Goal: Information Seeking & Learning: Check status

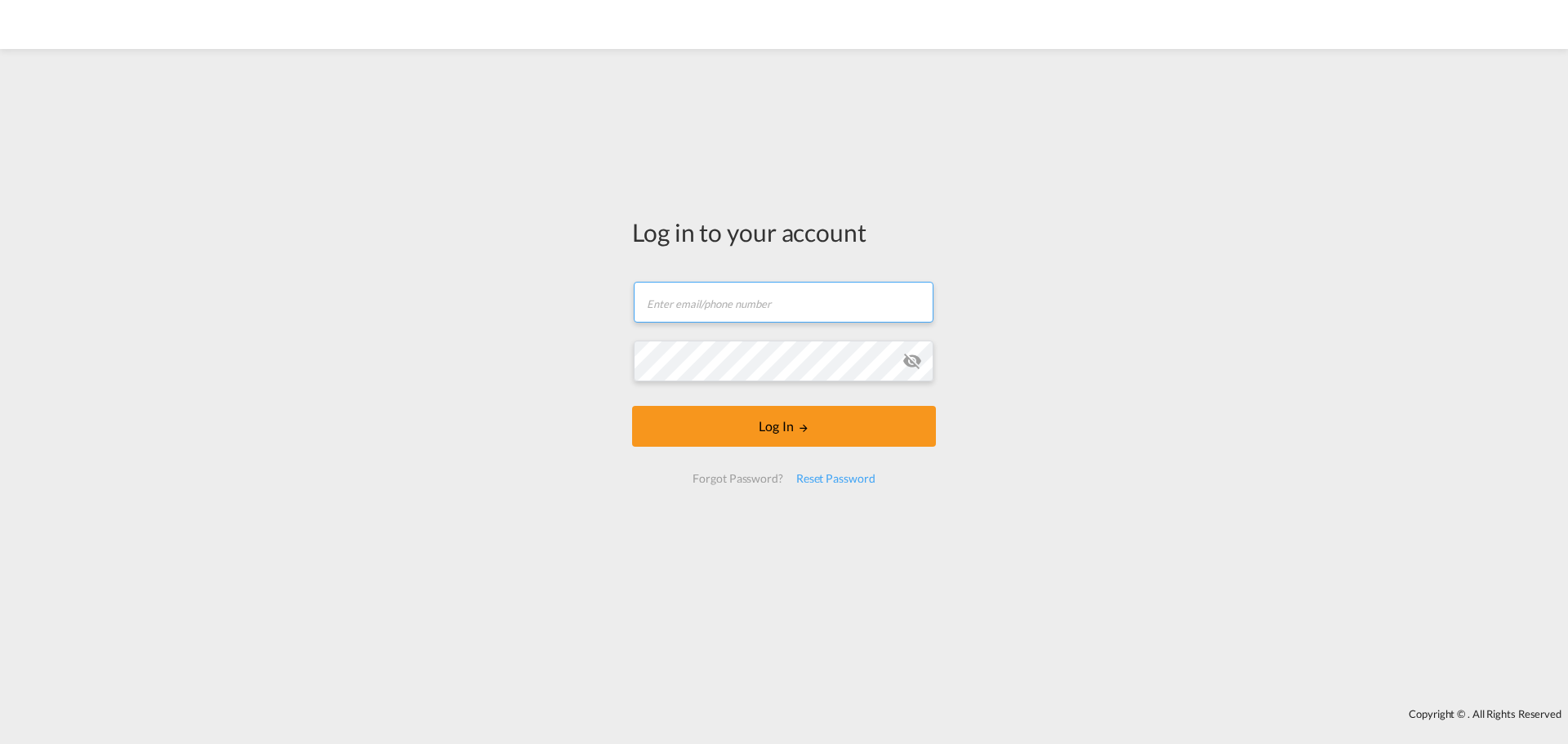
type input "[EMAIL_ADDRESS][DOMAIN_NAME]"
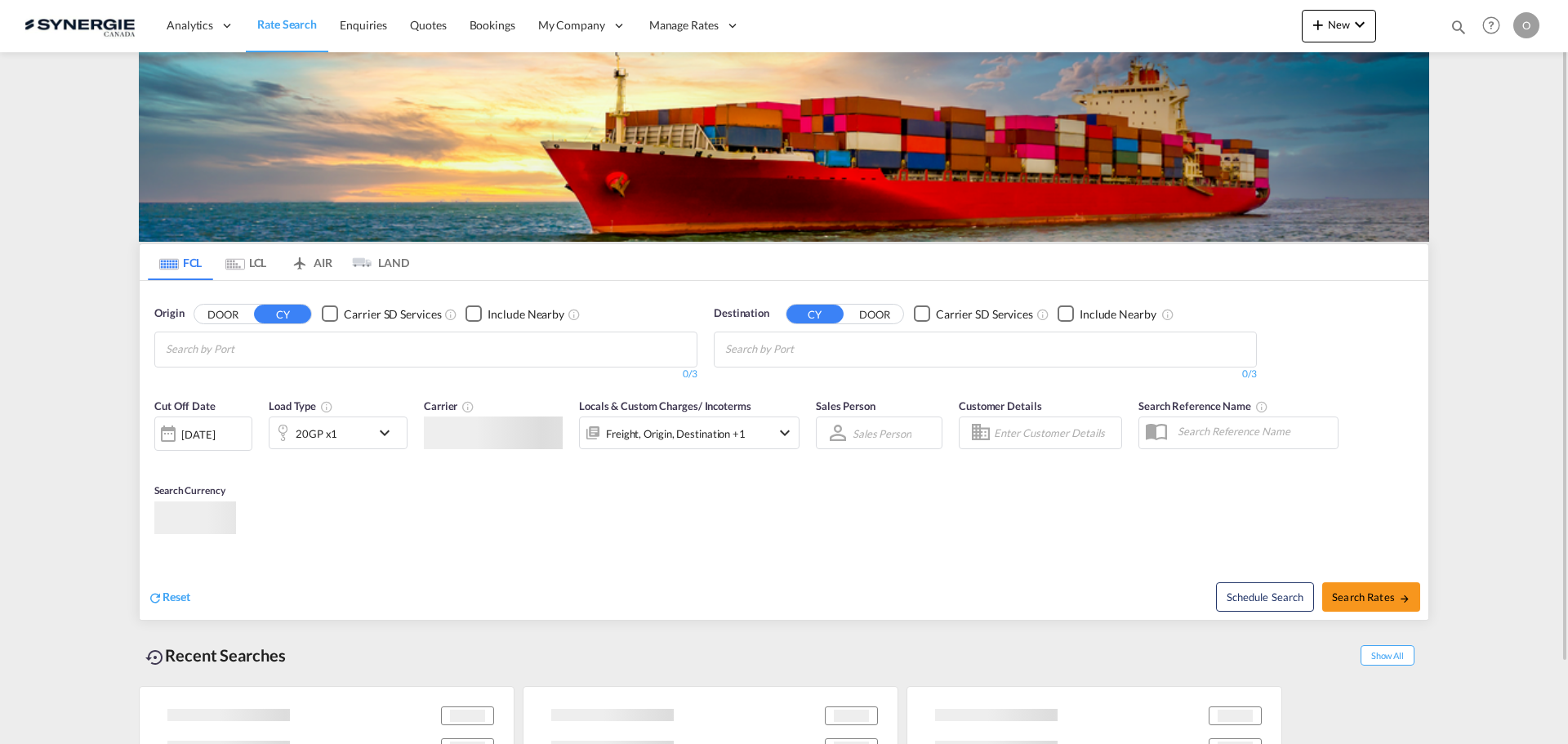
click at [781, 33] on md-icon "icon-magnify" at bounding box center [1458, 26] width 18 height 18
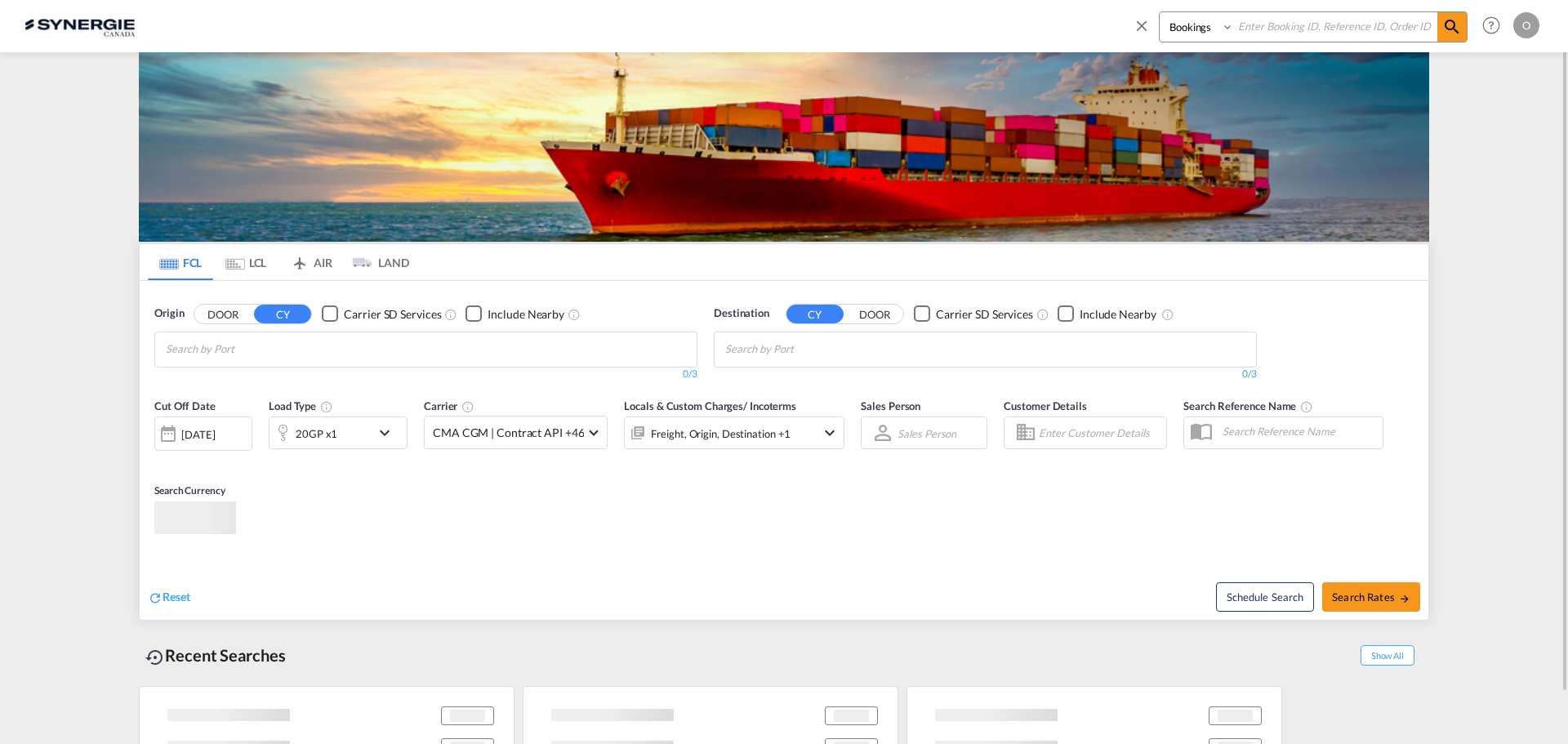
drag, startPoint x: 1161, startPoint y: 32, endPoint x: 1168, endPoint y: 39, distance: 9.9
click at [781, 32] on select "Bookings Quotes Enquiries" at bounding box center [1199, 27] width 78 height 30
select select "Quotes"
click at [781, 13] on select "Bookings Quotes Enquiries" at bounding box center [1199, 27] width 78 height 30
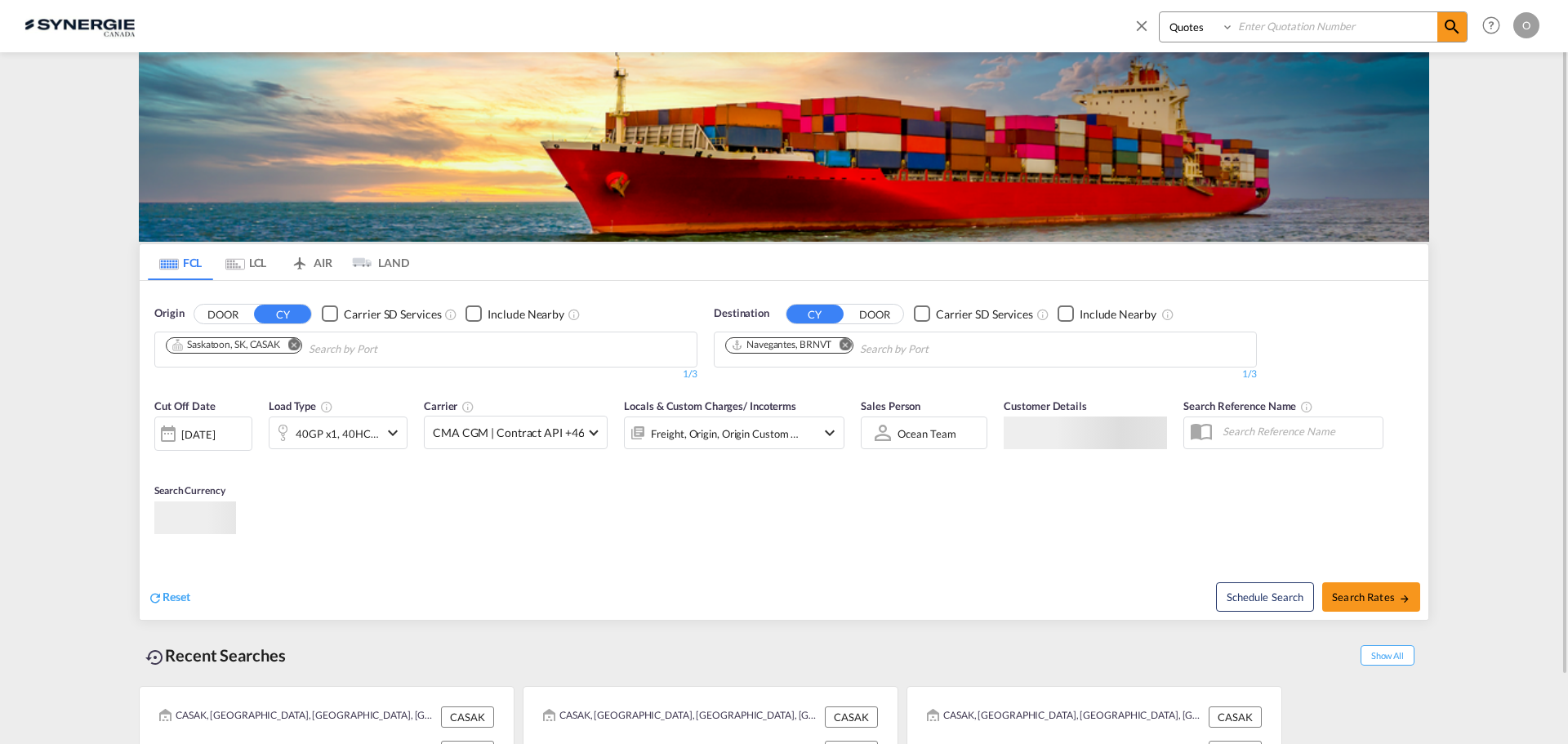
click at [781, 25] on input at bounding box center [1336, 27] width 204 height 29
paste input "SYC000015135"
type input "SYC000015135"
click at [781, 27] on md-icon "icon-magnify" at bounding box center [1452, 26] width 19 height 19
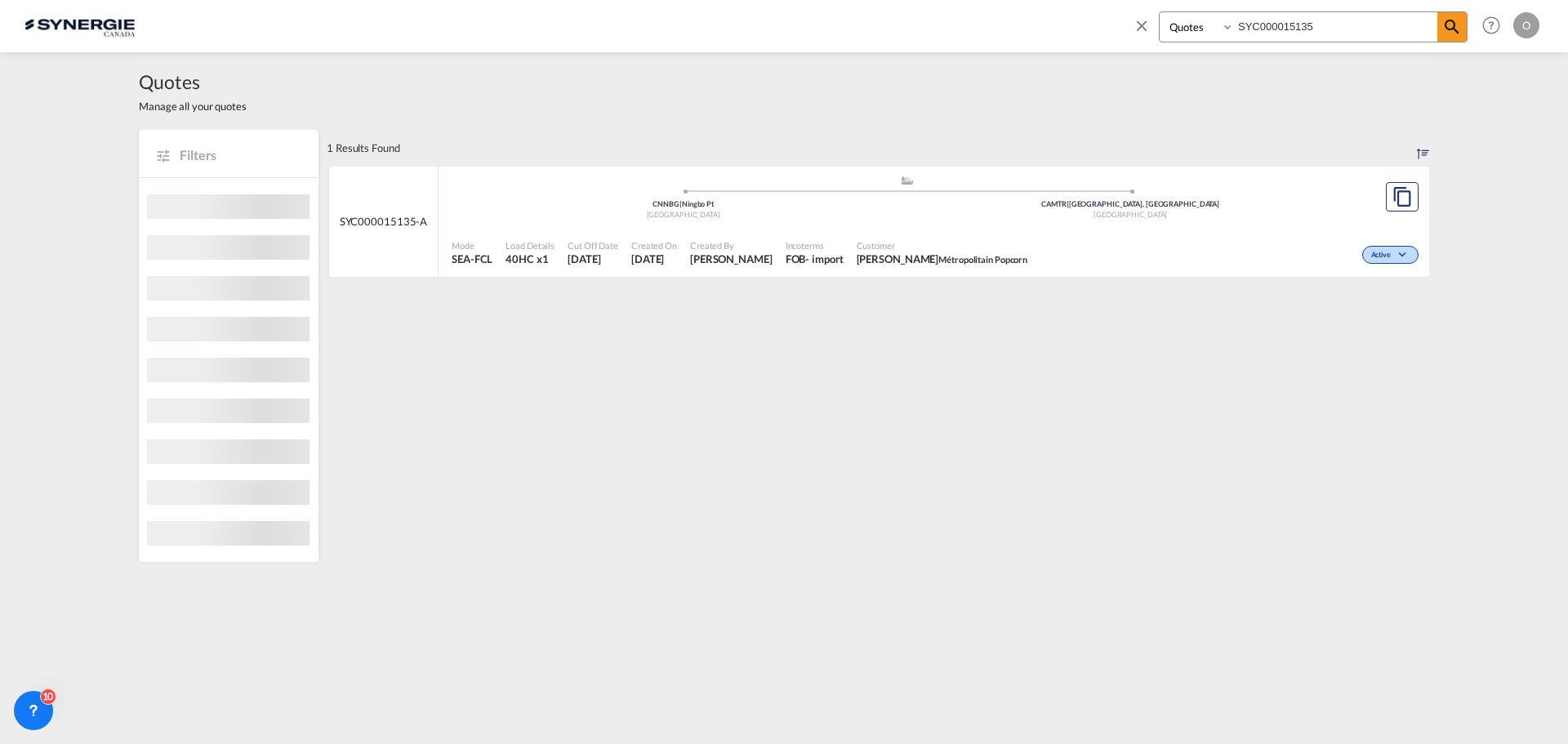
click at [781, 220] on div ".a{fill:#aaa8ad;} .a{fill:#aaa8ad;} CNNBG | Ningbo Pt China CAMTR | [GEOGRAPHIC…" at bounding box center [907, 199] width 911 height 49
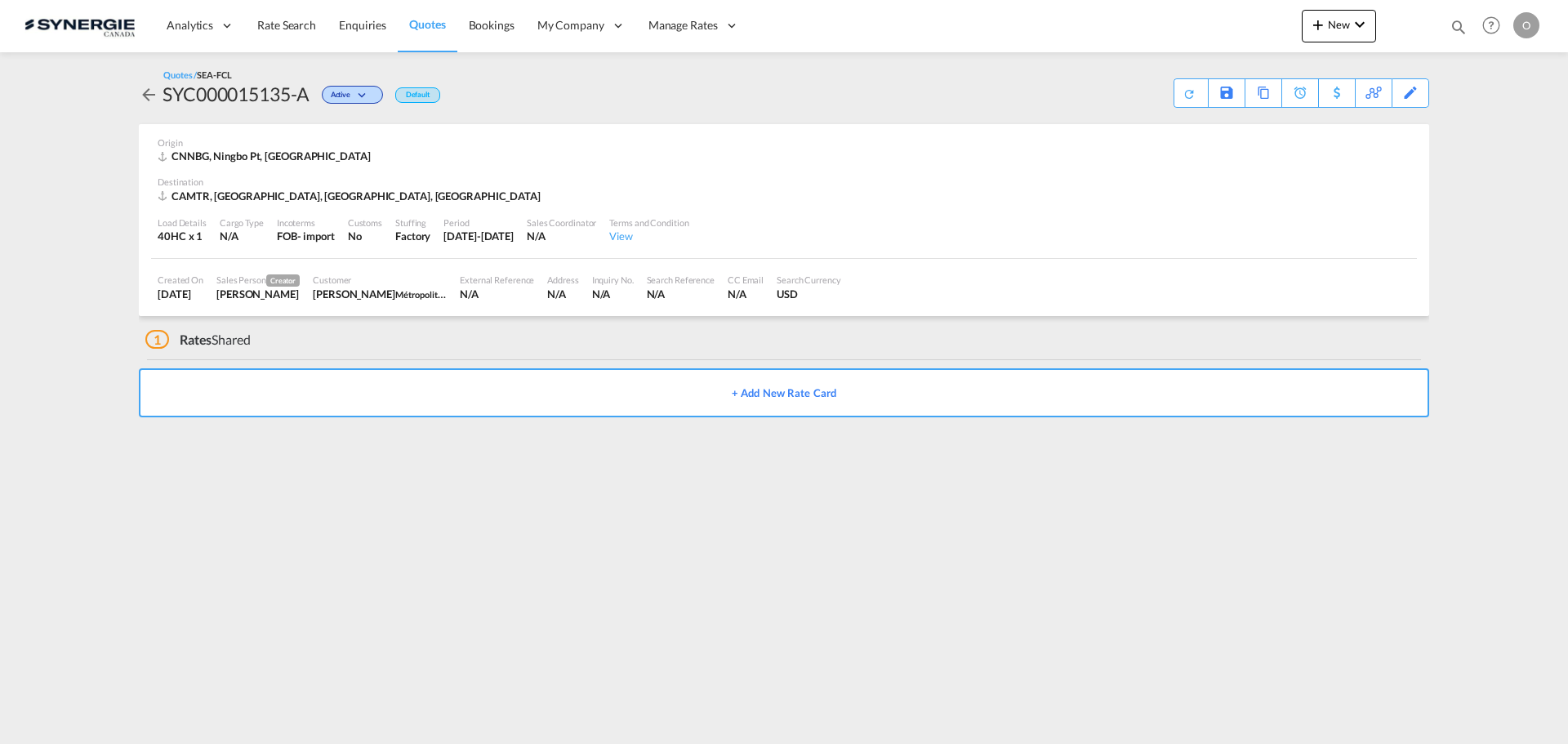
click at [934, 294] on div "Created On [DATE] Sales Person Creator [PERSON_NAME] Customer [PERSON_NAME] Mét…" at bounding box center [784, 287] width 1266 height 57
click at [795, 227] on div "Load Details 40HC x 1 Cargo Type N/A Incoterms FOB - import Customs No Stuffing…" at bounding box center [784, 231] width 1266 height 56
click at [426, 94] on div "Default" at bounding box center [417, 95] width 45 height 15
click at [352, 99] on span "Active" at bounding box center [343, 97] width 24 height 15
click at [352, 99] on div "Follow-up Required Lost" at bounding box center [784, 372] width 1568 height 744
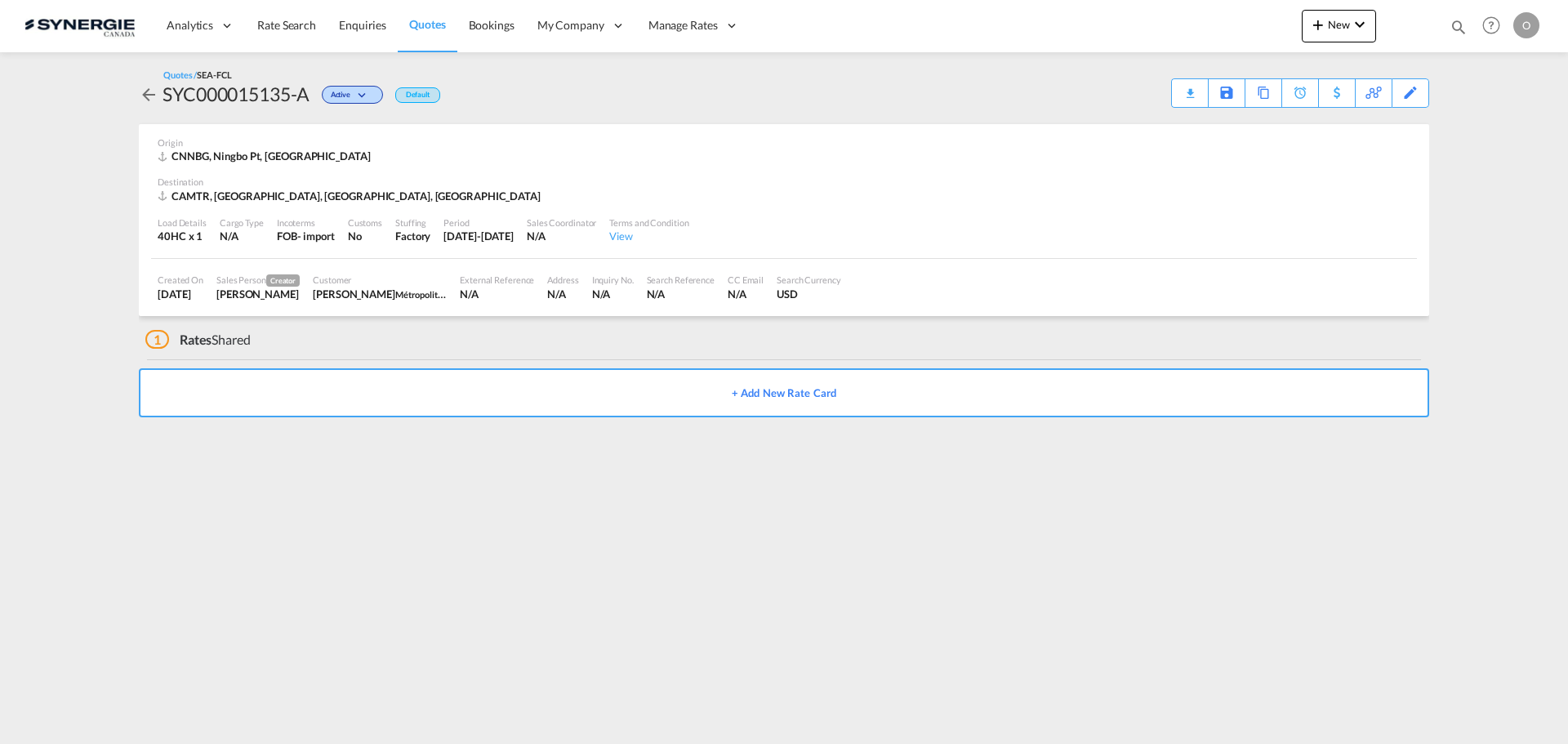
click at [220, 195] on div "CAMTR, [GEOGRAPHIC_DATA], [GEOGRAPHIC_DATA], [GEOGRAPHIC_DATA]" at bounding box center [351, 195] width 387 height 14
click at [504, 244] on div "Period [DATE]-[DATE]" at bounding box center [478, 230] width 84 height 41
click at [825, 269] on div "Search Currency USD" at bounding box center [809, 287] width 78 height 41
click at [1458, 19] on md-icon "icon-magnify" at bounding box center [1458, 26] width 18 height 18
click at [1191, 32] on select "Bookings Quotes Enquiries" at bounding box center [1199, 27] width 78 height 30
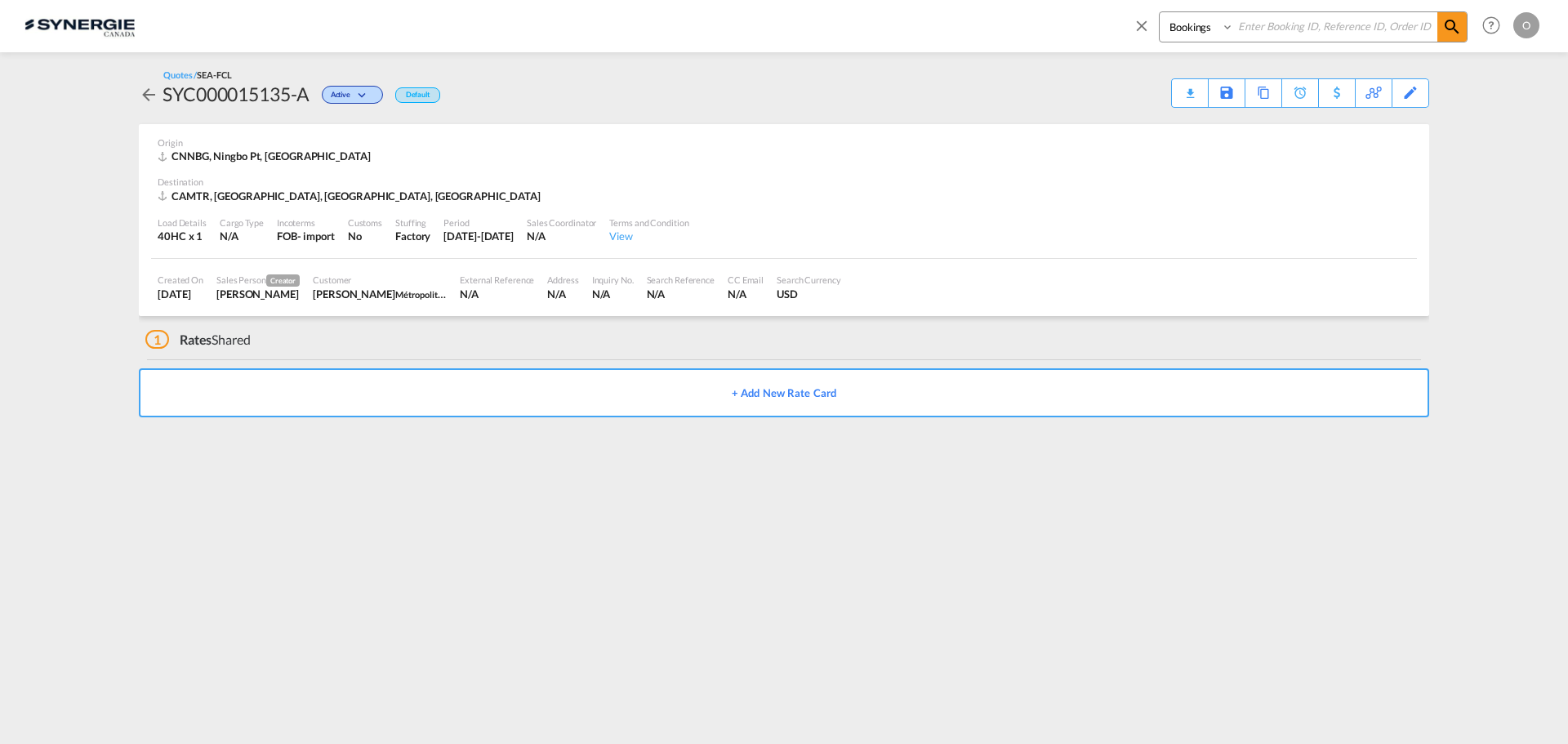
select select "Quotes"
click at [1160, 13] on select "Bookings Quotes Enquiries" at bounding box center [1199, 27] width 78 height 30
click at [1281, 18] on input at bounding box center [1336, 27] width 204 height 29
paste input "SYC000015135"
type input "SYC000015135"
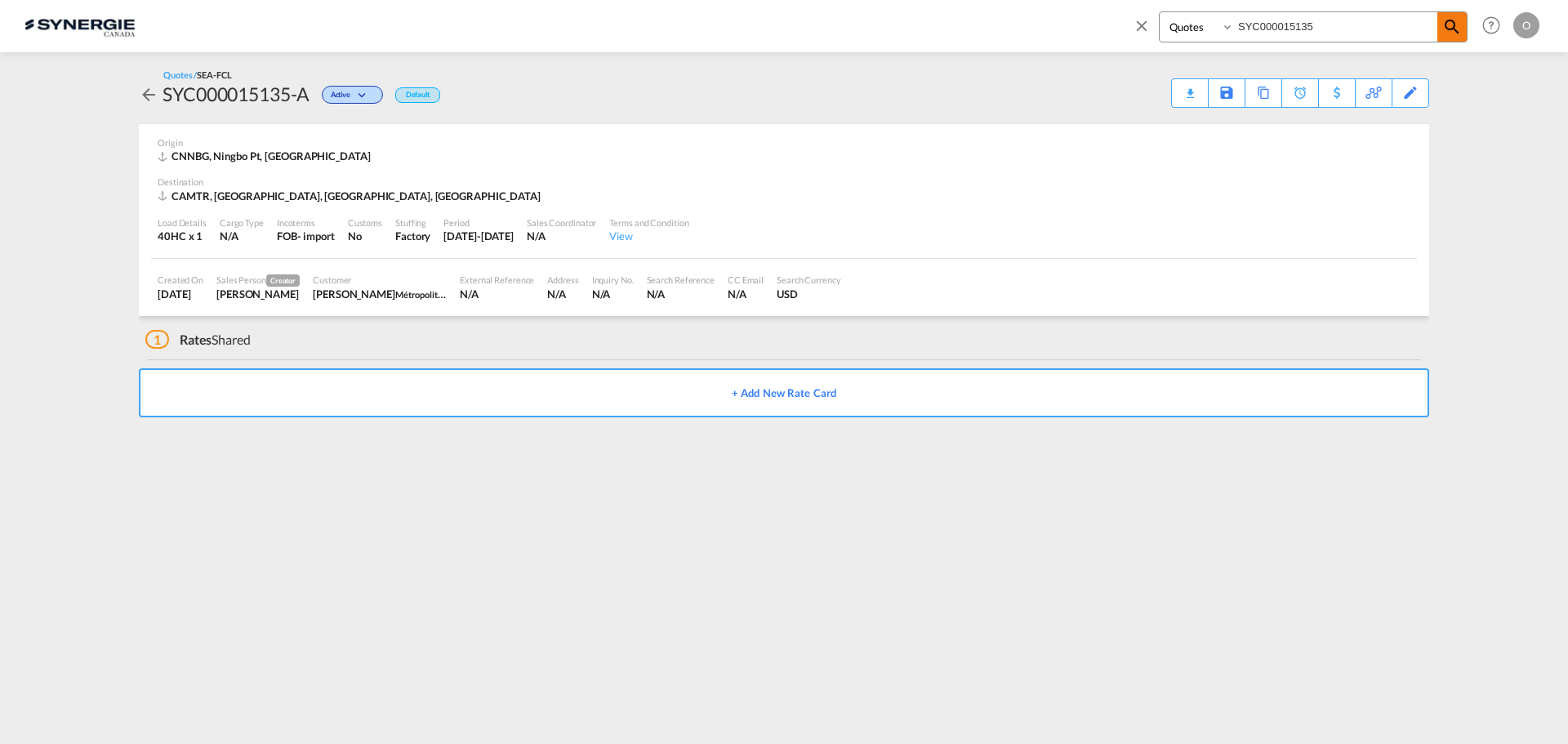
click at [1446, 33] on md-icon "icon-magnify" at bounding box center [1452, 26] width 19 height 19
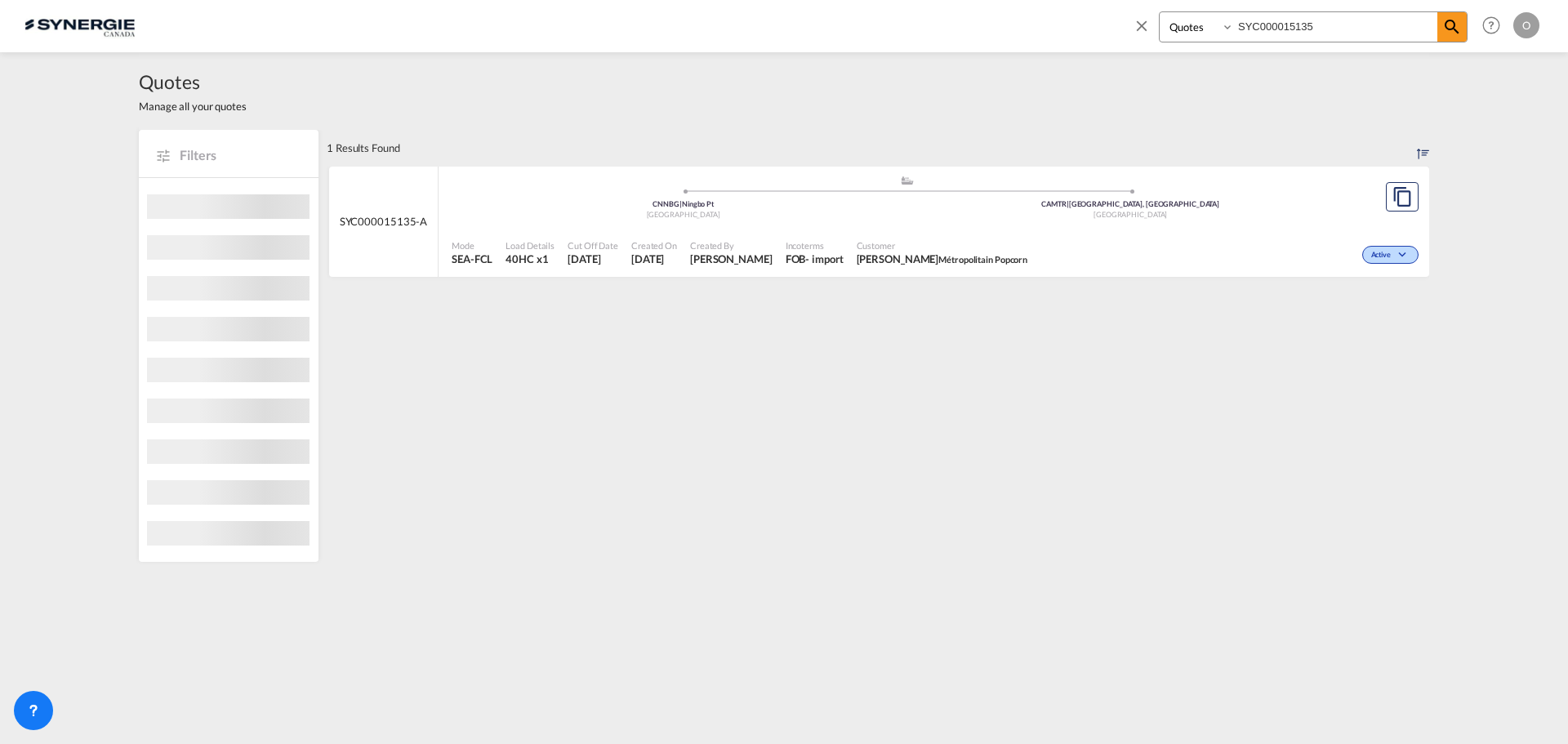
click at [1263, 220] on div ".a{fill:#aaa8ad;} .a{fill:#aaa8ad;} CNNBG | Ningbo Pt China CAMTR | [GEOGRAPHIC…" at bounding box center [907, 199] width 911 height 49
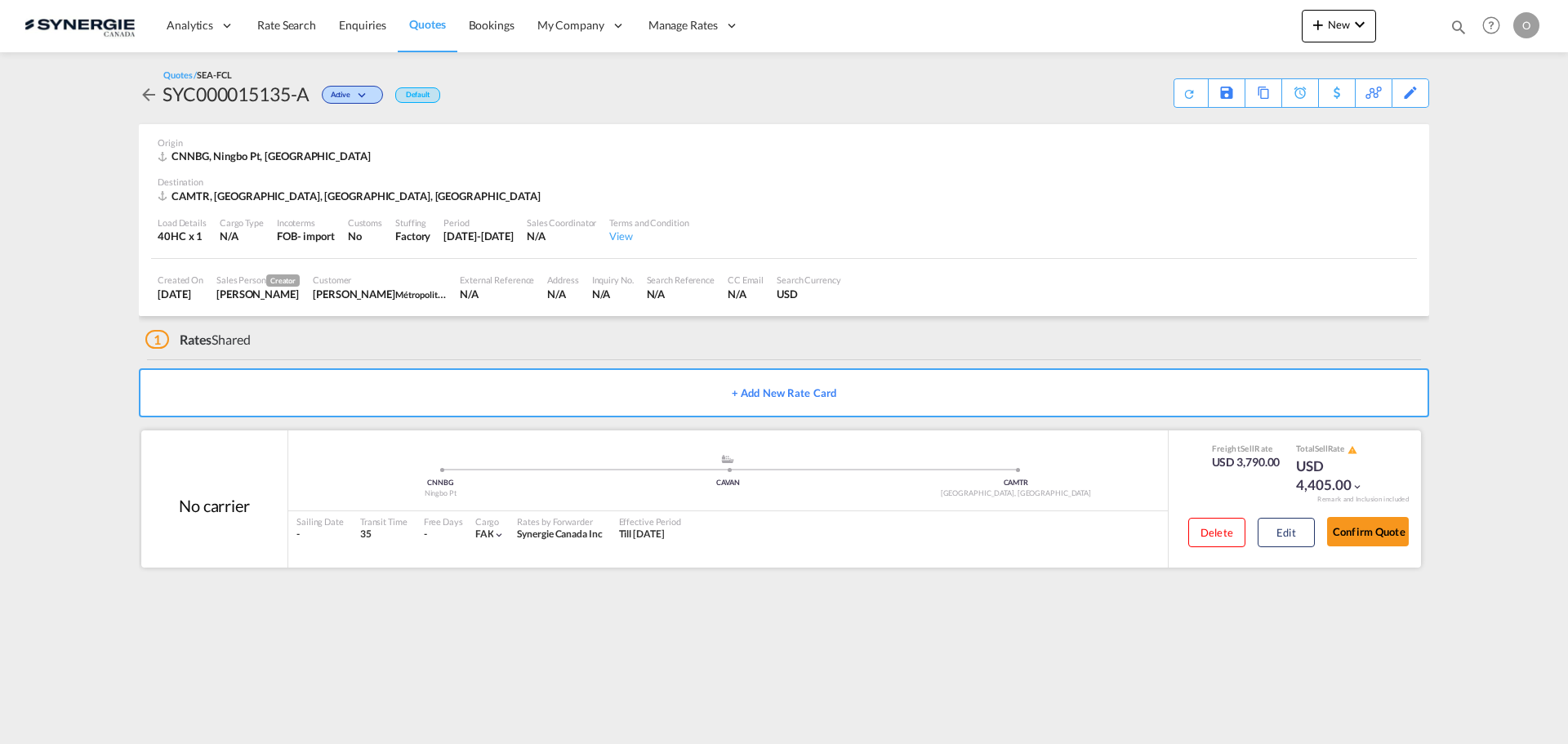
click at [1202, 458] on div "Freight Sell Rate USD 3,790.00 Total Sell Rate USD 4,405.00" at bounding box center [1295, 469] width 191 height 52
click at [481, 526] on div "Cargo" at bounding box center [491, 521] width 30 height 13
click at [1278, 530] on button "Edit" at bounding box center [1287, 532] width 57 height 30
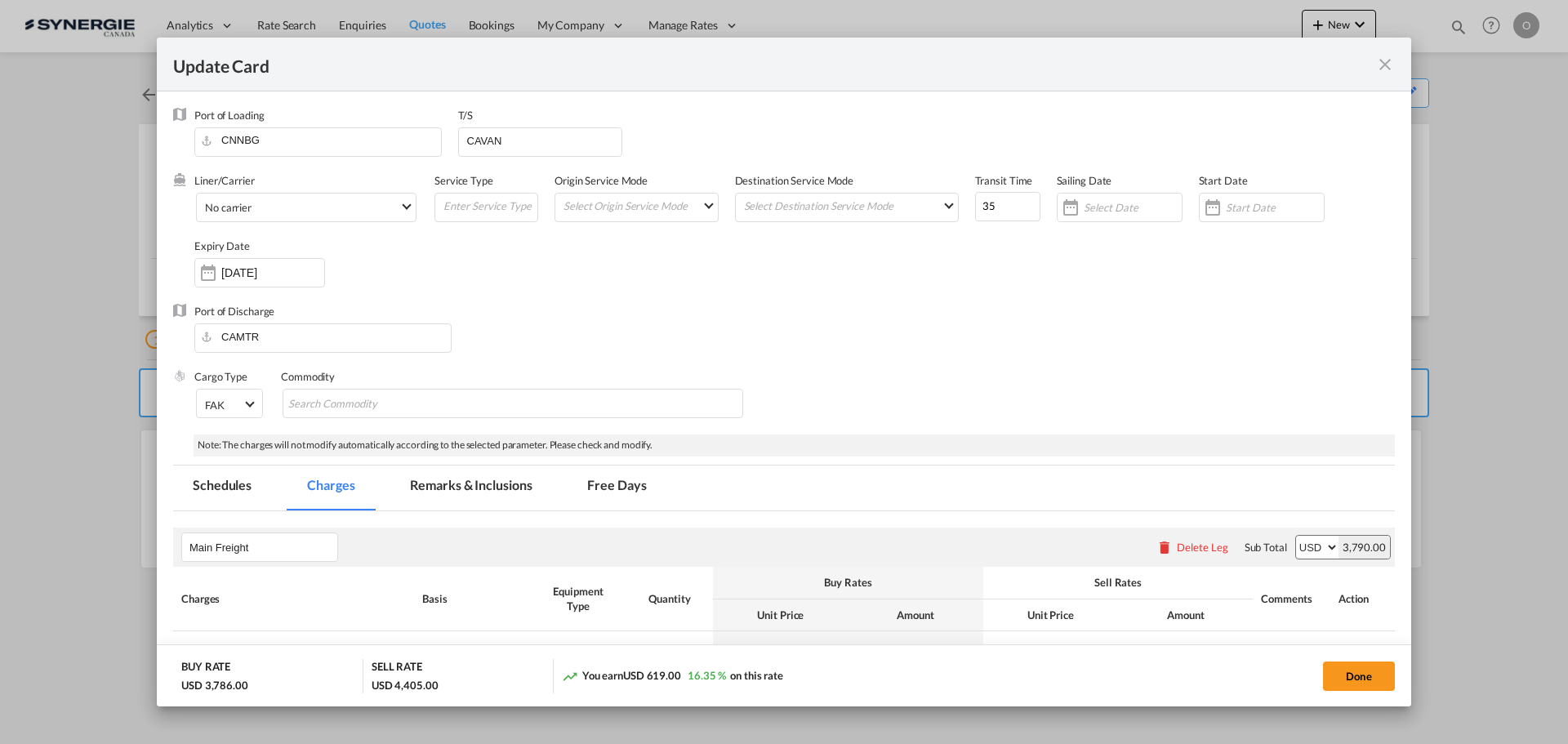
click at [456, 491] on md-tab-item "Remarks & Inclusions" at bounding box center [471, 487] width 161 height 45
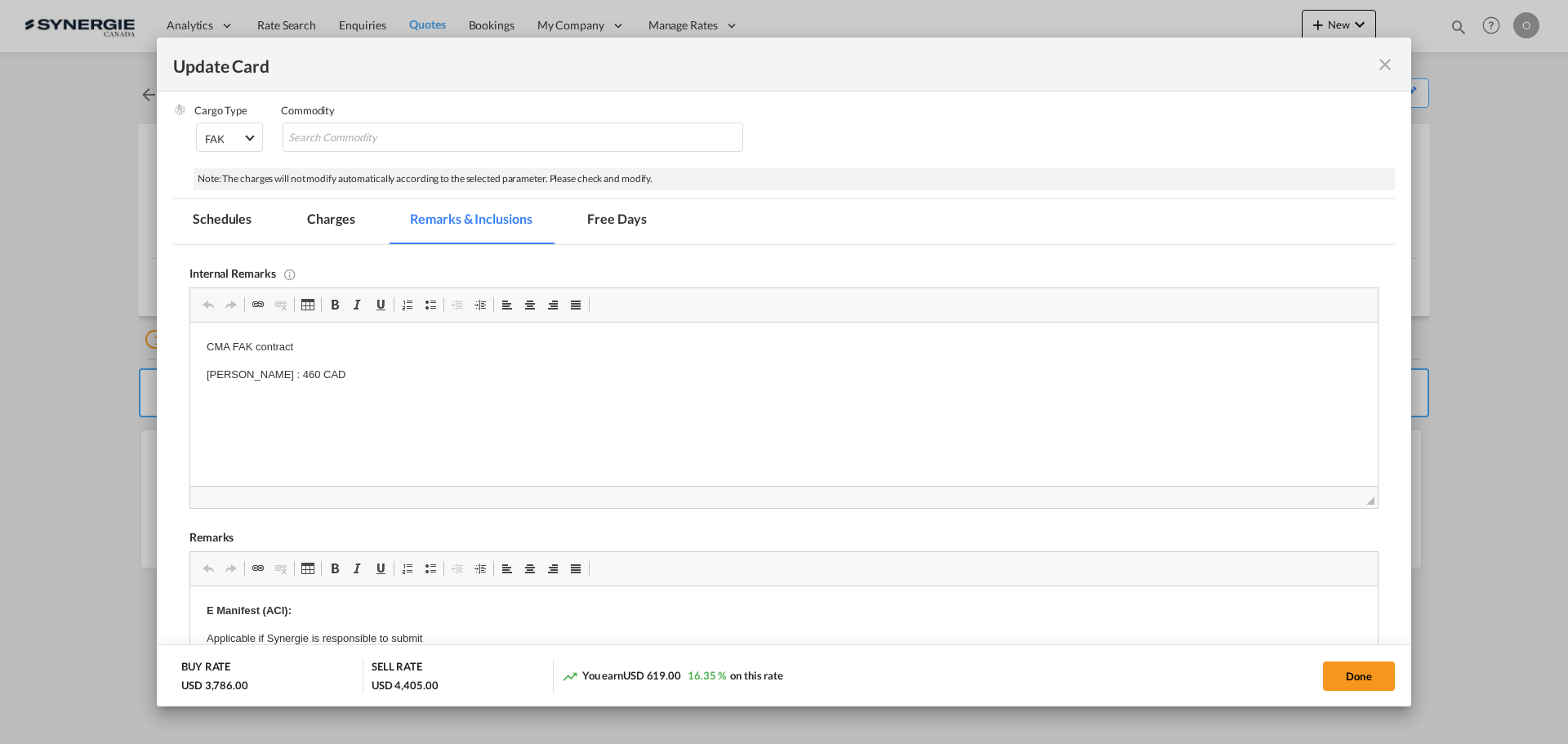
click at [1398, 62] on div "Update Card" at bounding box center [784, 64] width 1255 height 54
click at [1381, 72] on md-icon "icon-close fg-AAA8AD m-0 pointer" at bounding box center [1385, 64] width 19 height 19
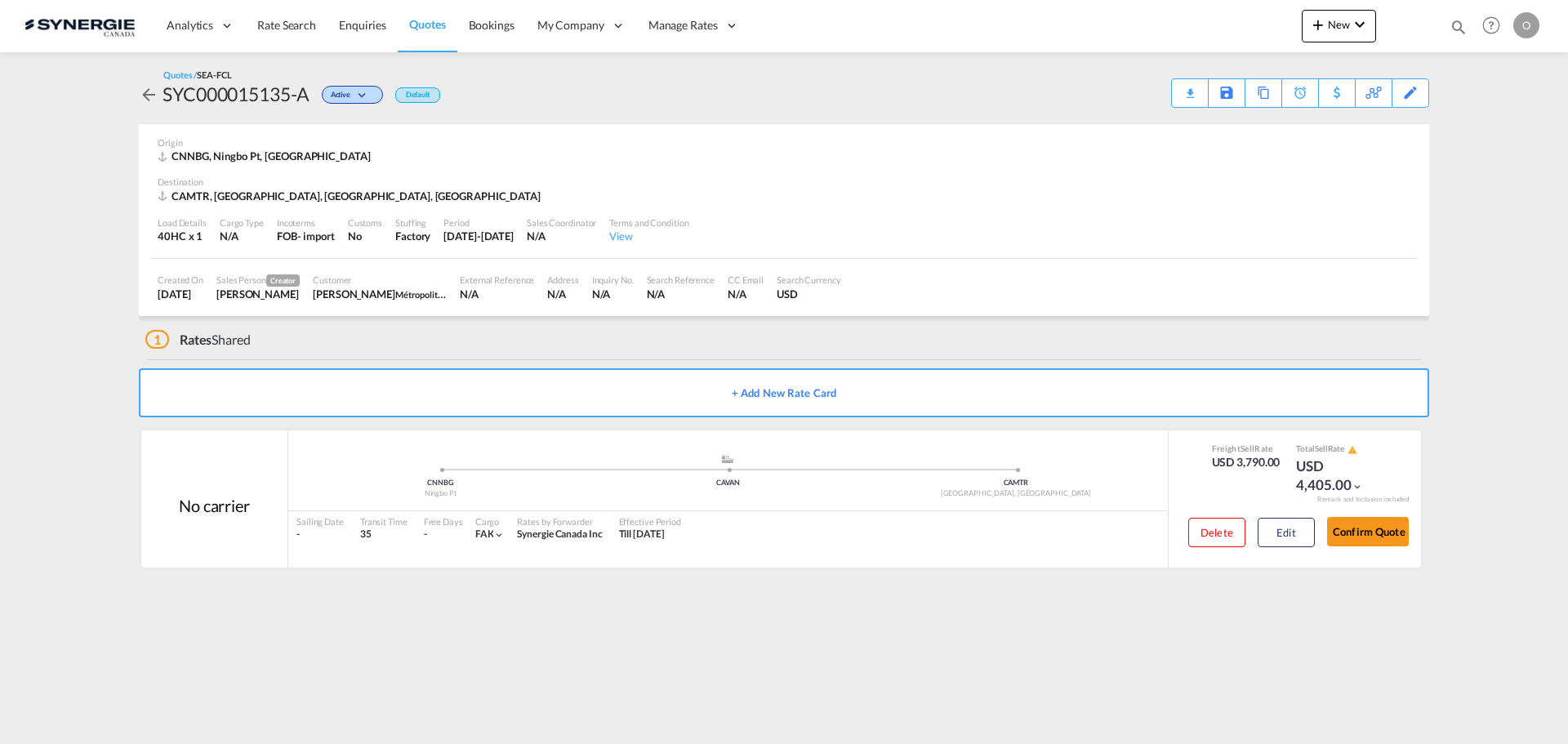
click at [1508, 185] on div "Update Card Port of Loading CNNBG T/S CAVAN Liner/Carrier No carrier Atlantic C…" at bounding box center [784, 372] width 1568 height 744
